Goal: Information Seeking & Learning: Check status

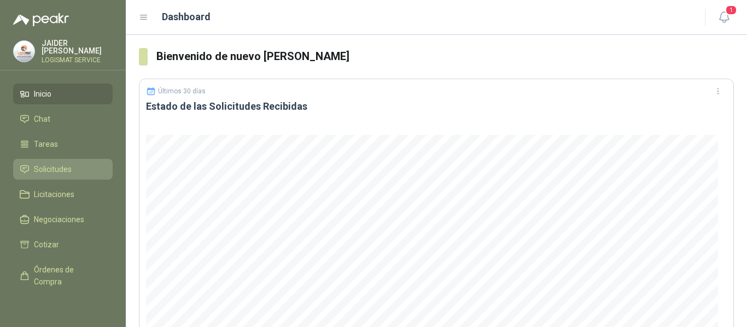
click at [74, 160] on link "Solicitudes" at bounding box center [63, 169] width 100 height 21
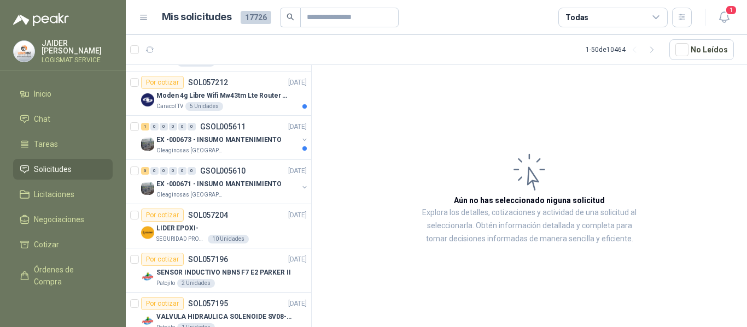
scroll to position [273, 0]
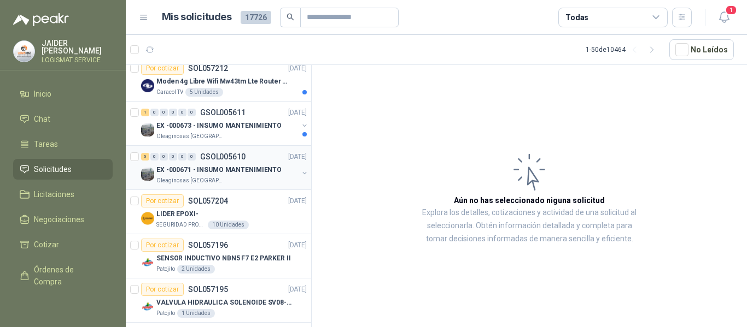
click at [248, 169] on p "EX -000671 - INSUMO MANTENIMIENTO" at bounding box center [218, 170] width 125 height 10
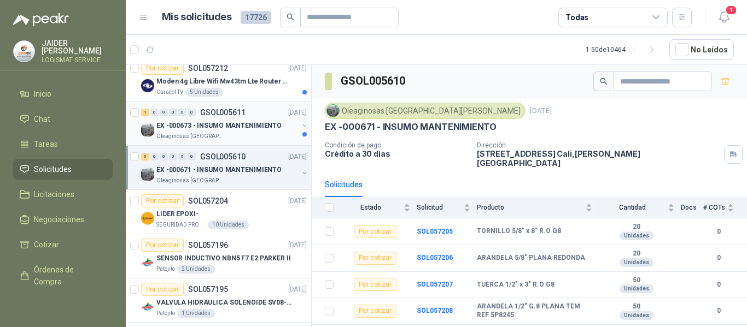
click at [234, 125] on p "EX -000673 - INSUMO MANTENIMIENTO" at bounding box center [218, 126] width 125 height 10
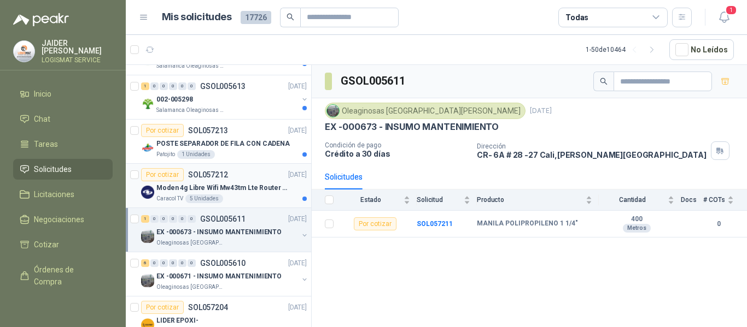
scroll to position [164, 0]
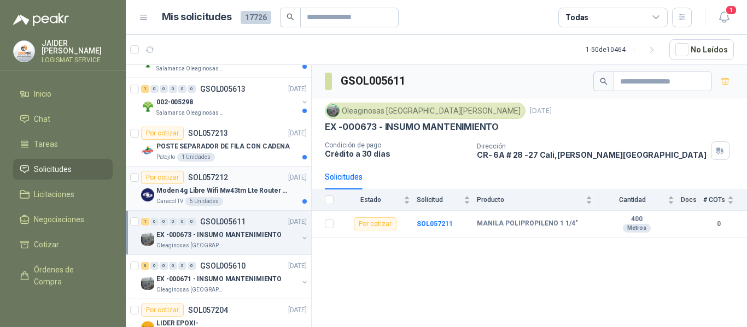
click at [249, 203] on div "Caracol TV 5 Unidades" at bounding box center [231, 201] width 150 height 9
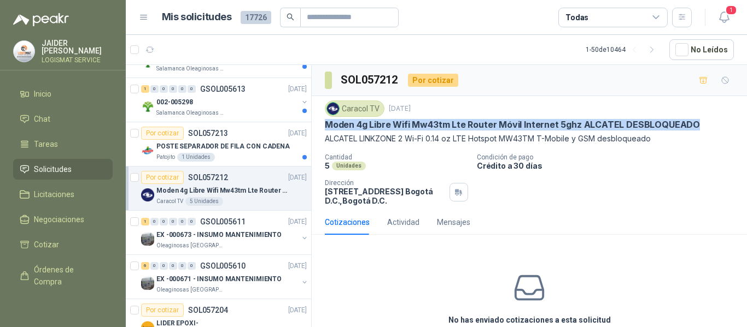
drag, startPoint x: 692, startPoint y: 124, endPoint x: 323, endPoint y: 131, distance: 368.6
click at [323, 131] on div "Caracol TV [DATE] Moden 4g Libre Wifi Mw43tm Lte Router Móvil Internet 5ghz ALC…" at bounding box center [529, 153] width 435 height 114
copy p "Moden 4g Libre Wifi Mw43tm Lte Router Móvil Internet 5ghz ALCATEL DESBLOQUEADO"
click at [246, 154] on div "Patojito 1 Unidades" at bounding box center [231, 157] width 150 height 9
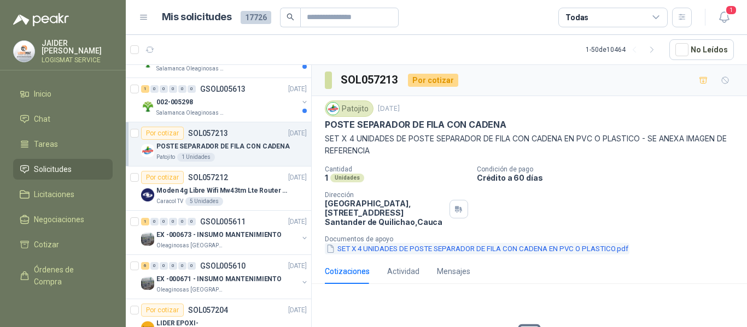
click at [491, 249] on button "SET X 4 UNIDADES DE POSTE SEPARADOR DE FILA CON CADENA EN PVC O PLASTICO.pdf" at bounding box center [477, 248] width 305 height 11
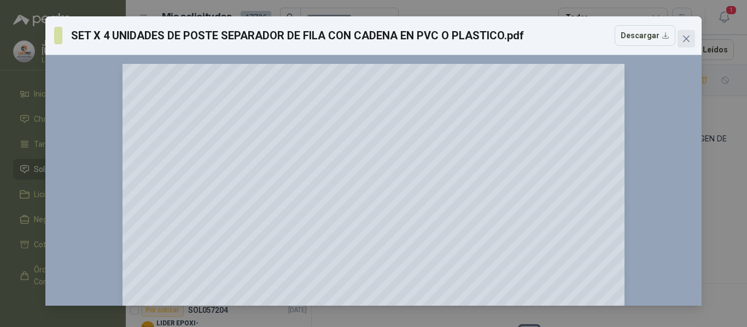
click at [690, 35] on icon "close" at bounding box center [686, 38] width 9 height 9
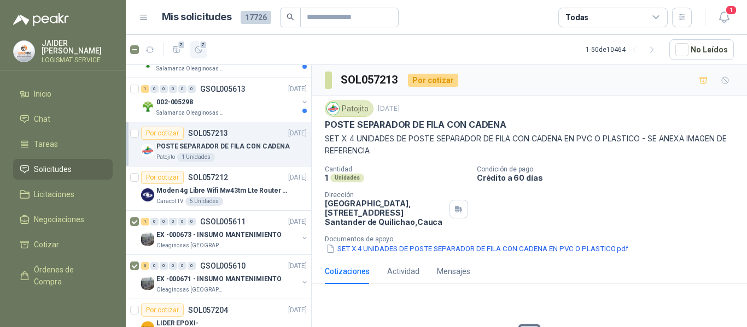
click at [197, 44] on button "7" at bounding box center [198, 49] width 17 height 17
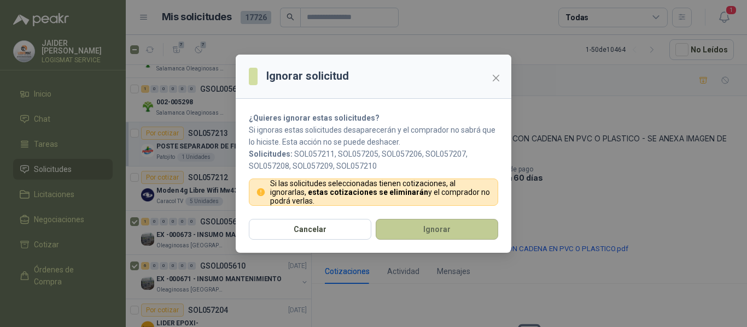
click at [416, 236] on button "Ignorar" at bounding box center [437, 229] width 122 height 21
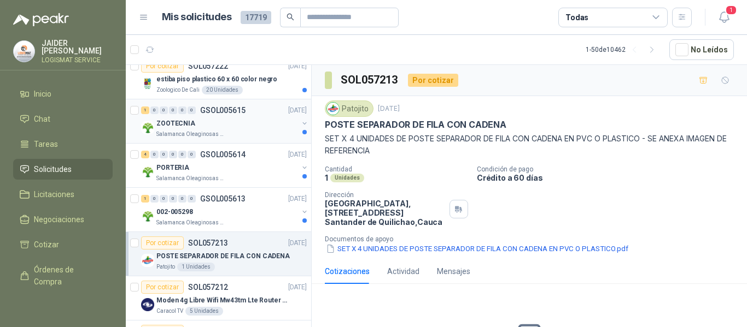
scroll to position [55, 0]
click at [218, 215] on div "002-005298" at bounding box center [227, 211] width 142 height 13
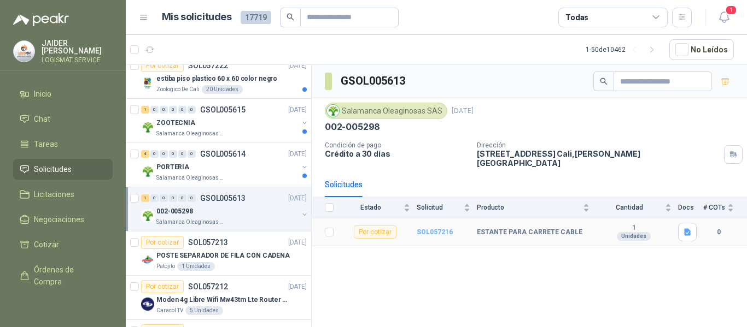
click at [424, 229] on b "SOL057216" at bounding box center [435, 233] width 36 height 8
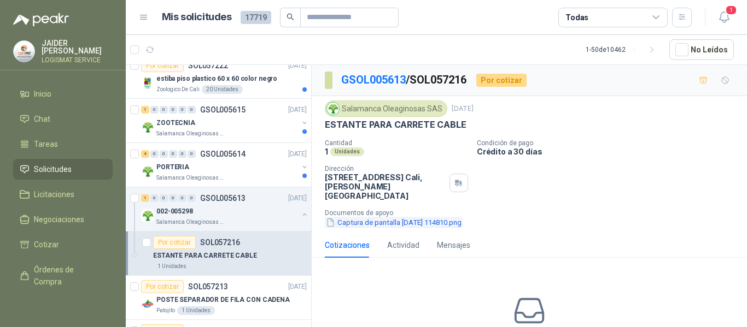
click at [388, 217] on button "Captura de pantalla [DATE] 114810.png" at bounding box center [394, 222] width 138 height 11
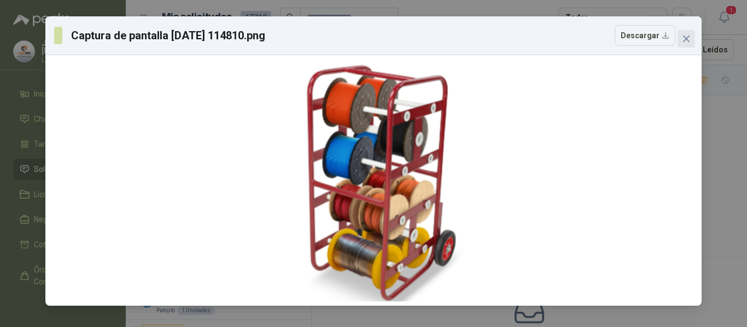
click at [682, 39] on icon "close" at bounding box center [686, 38] width 9 height 9
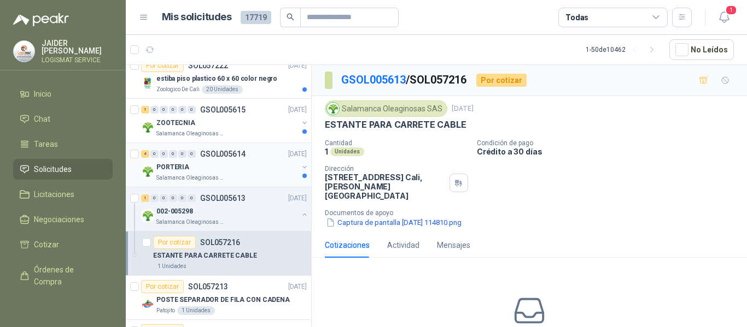
click at [209, 174] on p "Salamanca Oleaginosas SAS" at bounding box center [190, 178] width 69 height 9
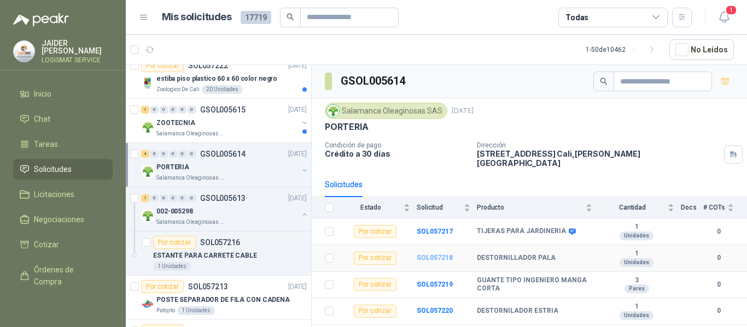
click at [424, 254] on b "SOL057218" at bounding box center [435, 258] width 36 height 8
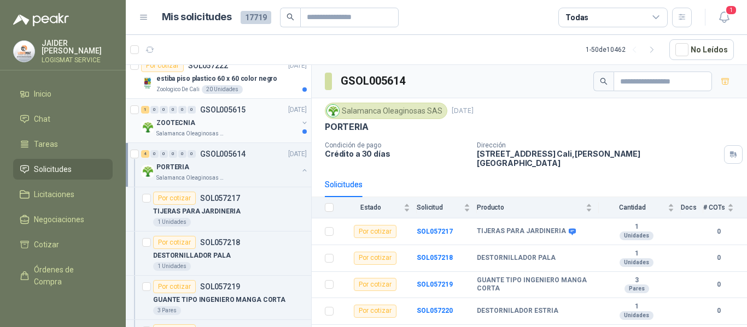
click at [224, 111] on p "GSOL005615" at bounding box center [222, 110] width 45 height 8
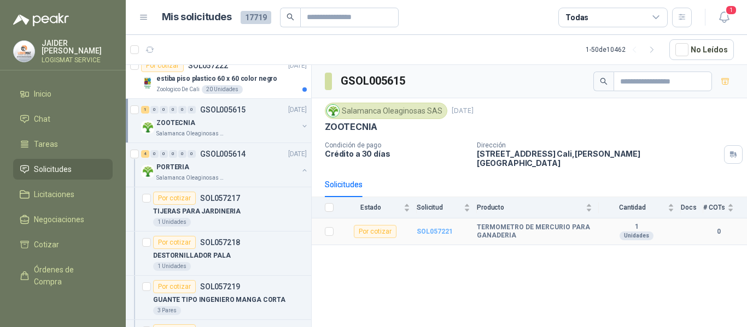
click at [431, 228] on b "SOL057221" at bounding box center [435, 232] width 36 height 8
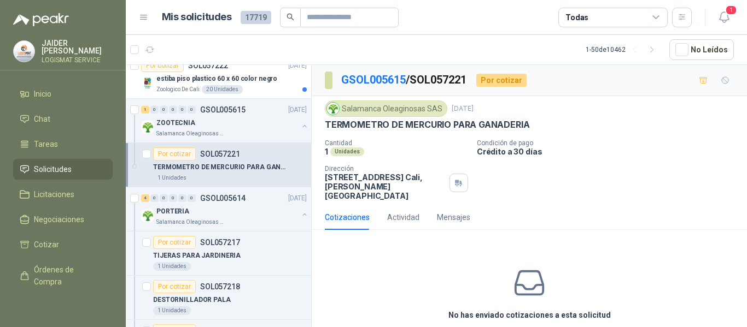
click at [259, 176] on div "1 Unidades" at bounding box center [230, 178] width 154 height 9
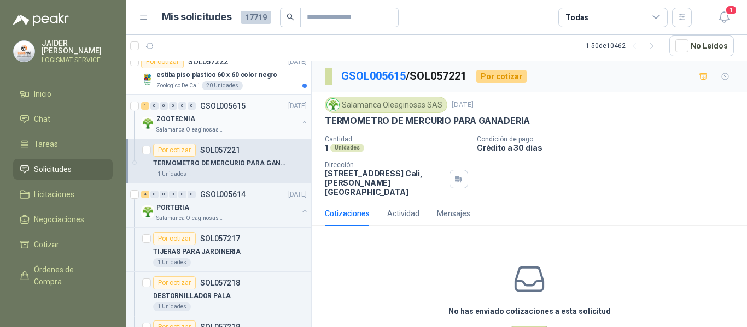
click at [243, 113] on div "ZOOTECNIA" at bounding box center [227, 119] width 142 height 13
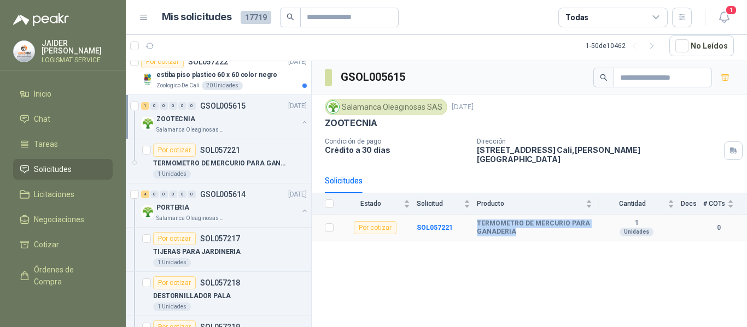
drag, startPoint x: 516, startPoint y: 223, endPoint x: 469, endPoint y: 210, distance: 49.3
click at [469, 215] on tr "Por cotizar SOL057221 TERMOMETRO DE MERCURIO PARA GANADERIA 1 Unidades 0" at bounding box center [529, 228] width 435 height 27
copy tr "TERMOMETRO DE MERCURIO PARA GANADERIA"
